Goal: Find contact information: Find contact information

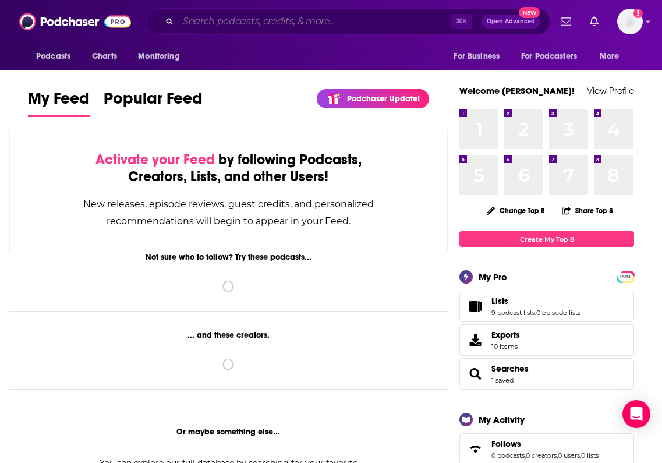
click at [288, 22] on input "Search podcasts, credits, & more..." at bounding box center [314, 21] width 272 height 19
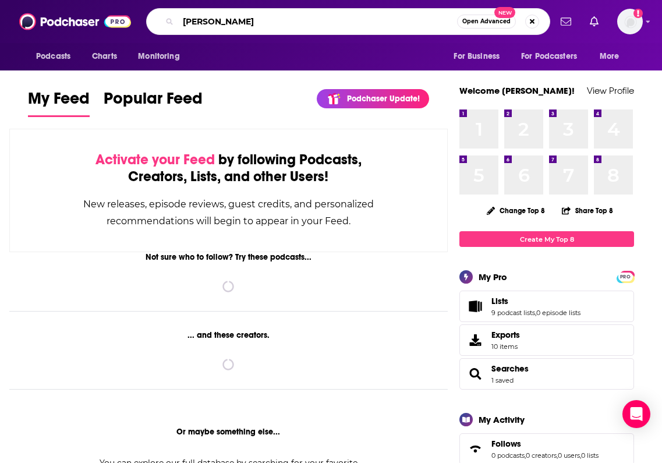
type input "[PERSON_NAME]"
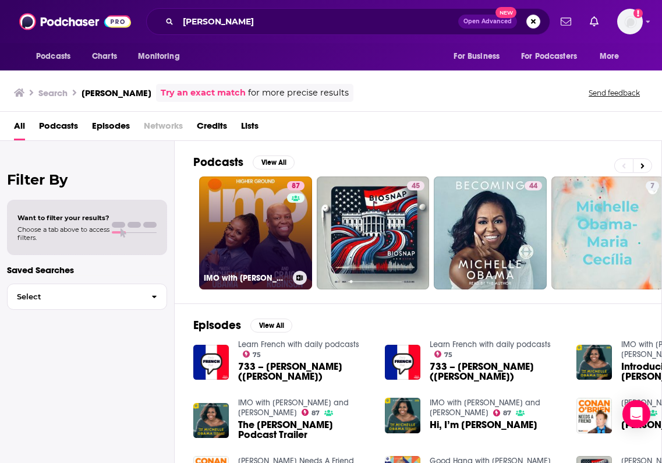
click at [258, 250] on link "87 IMO with [PERSON_NAME] and [PERSON_NAME]" at bounding box center [255, 232] width 113 height 113
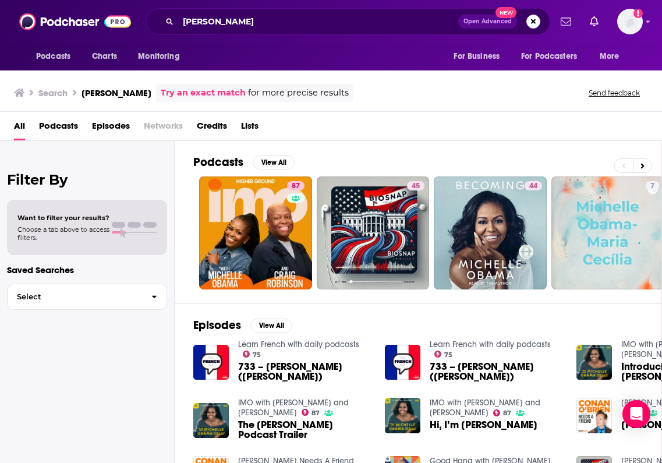
click at [647, 22] on icon "Show profile menu" at bounding box center [648, 22] width 4 height 2
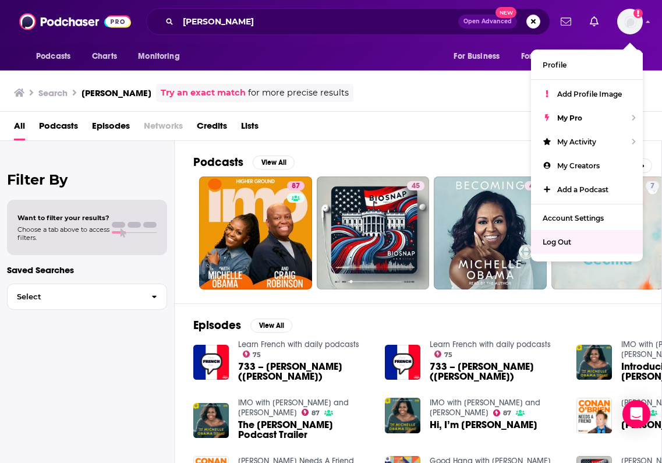
click at [459, 97] on div "Search [PERSON_NAME] Try an exact match for more precise results Send feedback" at bounding box center [328, 93] width 629 height 18
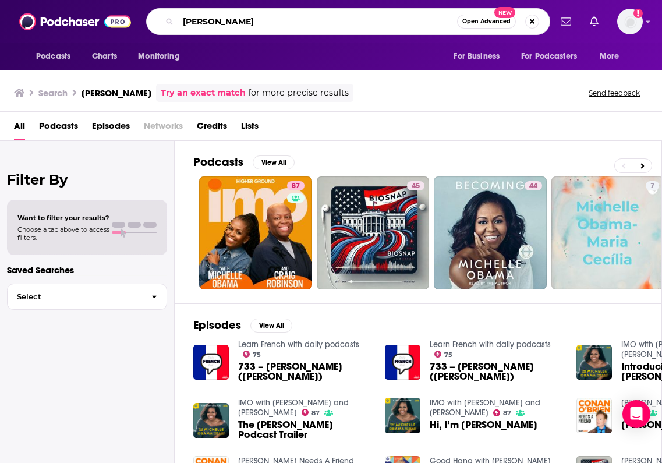
drag, startPoint x: 206, startPoint y: 17, endPoint x: 151, endPoint y: 14, distance: 55.4
click at [151, 14] on div "[PERSON_NAME] Open Advanced New" at bounding box center [348, 21] width 404 height 27
type input "call her daddy"
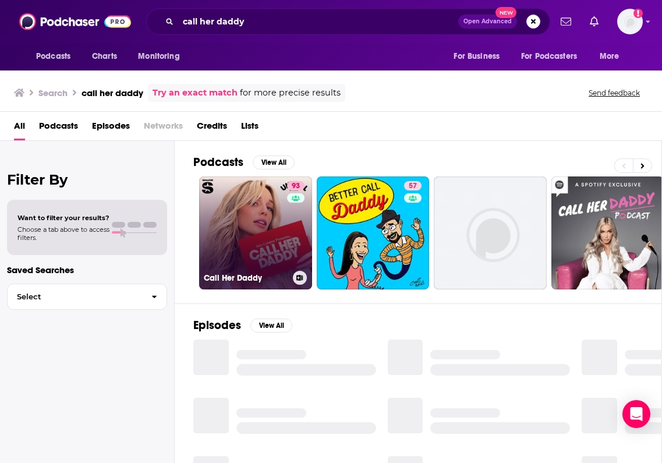
click at [235, 253] on link "93 Call Her Daddy" at bounding box center [255, 232] width 113 height 113
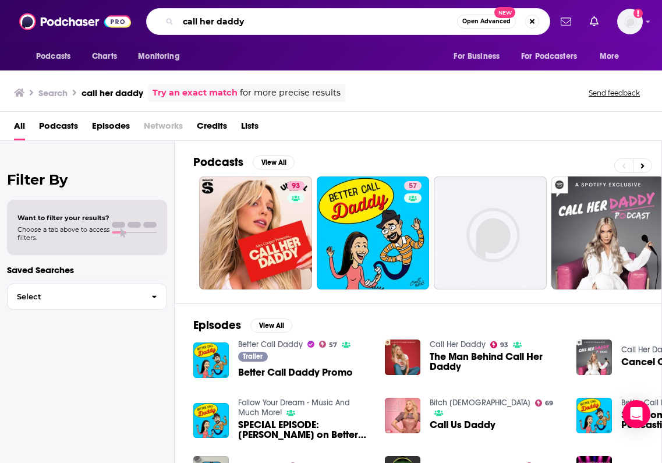
drag, startPoint x: 154, startPoint y: 23, endPoint x: 140, endPoint y: 23, distance: 14.0
click at [140, 23] on div "Podcasts Charts Monitoring call her daddy Open Advanced New For Business For Po…" at bounding box center [343, 21] width 413 height 27
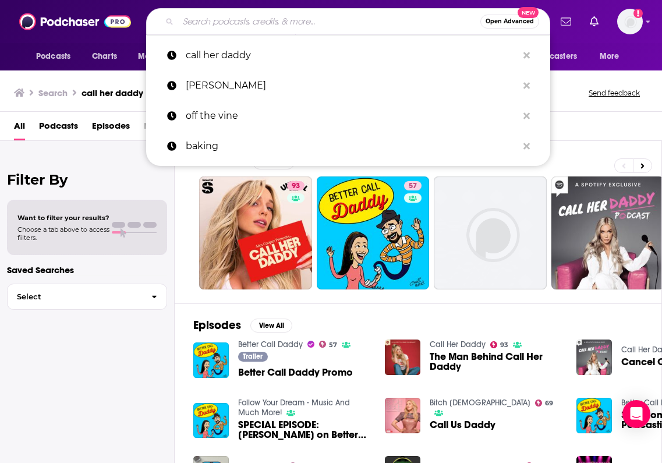
paste input "The Go To Food Podcast"
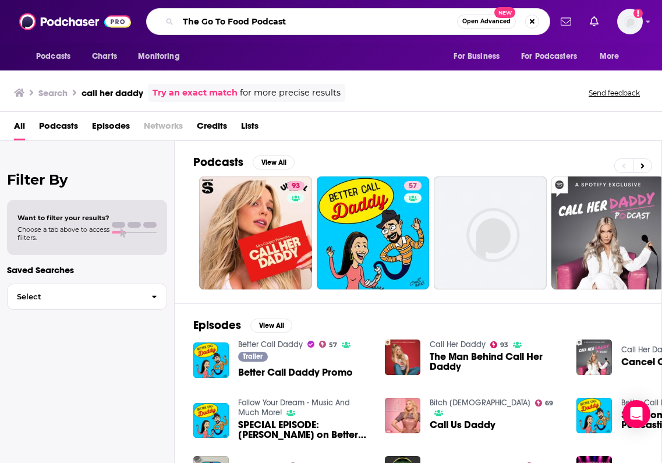
type input "The Go To Food Podcast"
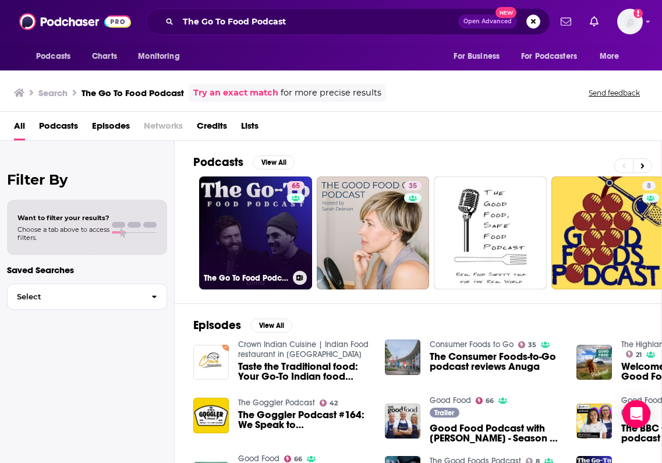
click at [259, 243] on link "65 The Go To Food Podcast" at bounding box center [255, 232] width 113 height 113
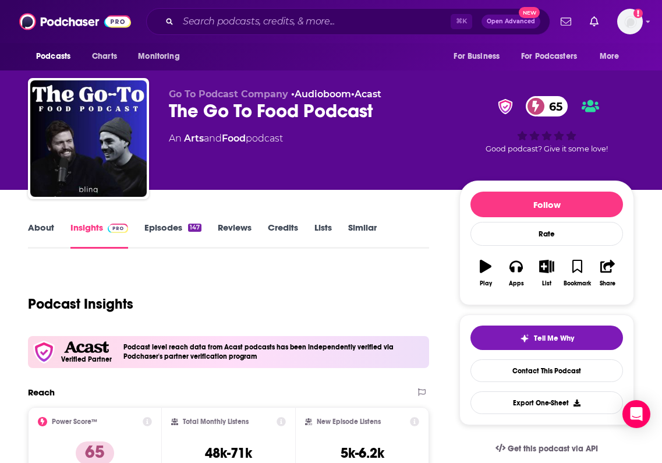
click at [50, 228] on link "About" at bounding box center [41, 235] width 26 height 27
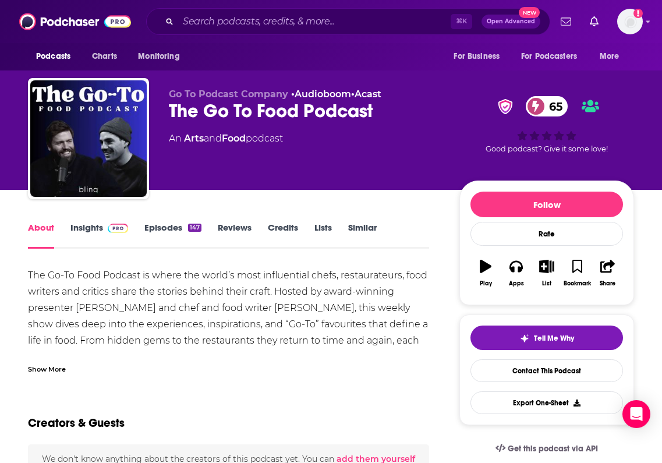
click at [241, 229] on link "Reviews" at bounding box center [235, 235] width 34 height 27
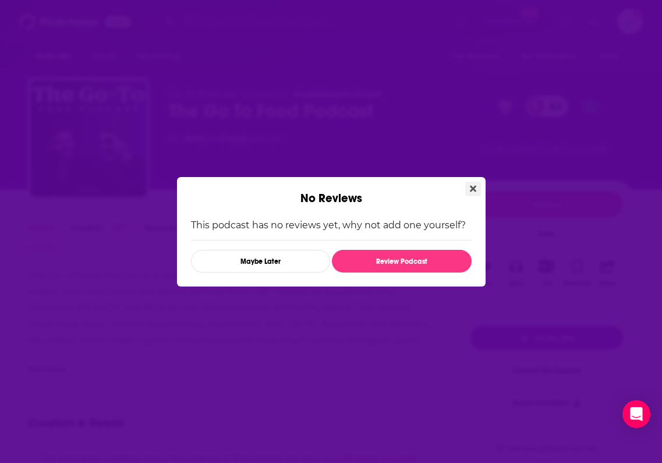
click at [475, 186] on icon "Close" at bounding box center [473, 188] width 6 height 6
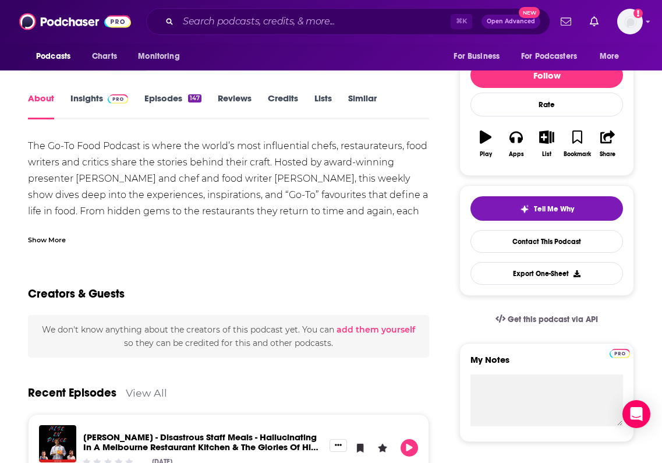
scroll to position [134, 0]
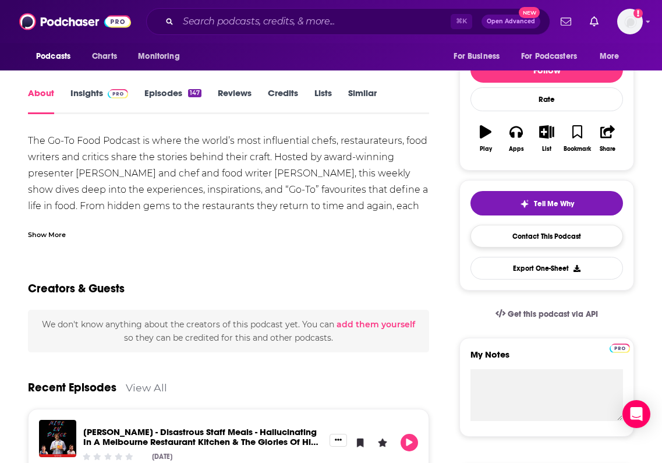
click at [502, 237] on link "Contact This Podcast" at bounding box center [546, 236] width 152 height 23
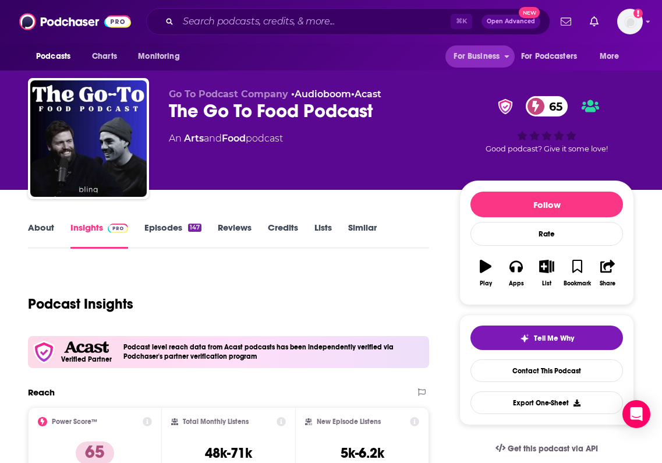
drag, startPoint x: 512, startPoint y: 58, endPoint x: 414, endPoint y: 149, distance: 133.8
click at [414, 149] on div "Go To Podcast Company • Audioboom • Acast The Go To Food Podcast 65 An Arts and…" at bounding box center [305, 134] width 272 height 93
click at [645, 24] on div "Podcasts Charts Monitoring ⌘ K Open Advanced New For Business For Podcasters Mo…" at bounding box center [331, 21] width 662 height 43
click at [647, 24] on icon "Show profile menu" at bounding box center [647, 21] width 5 height 7
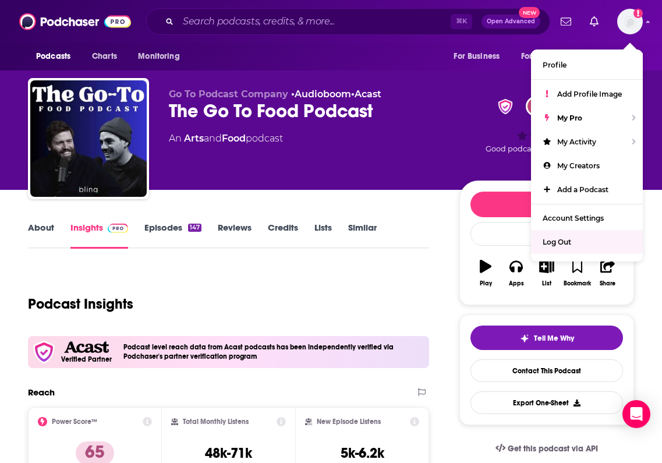
click at [570, 241] on span "Log Out" at bounding box center [556, 241] width 29 height 9
